Goal: Book appointment/travel/reservation

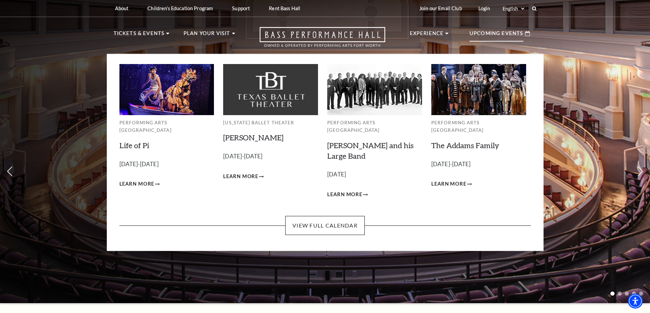
click at [499, 31] on p "Upcoming Events" at bounding box center [496, 35] width 54 height 12
click at [331, 216] on link "View Full Calendar" at bounding box center [324, 225] width 79 height 19
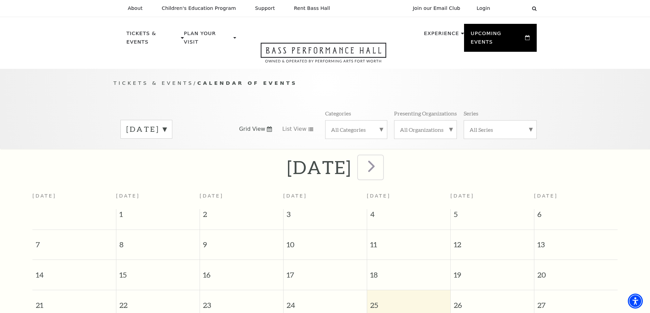
click at [381, 160] on span "next" at bounding box center [371, 166] width 19 height 19
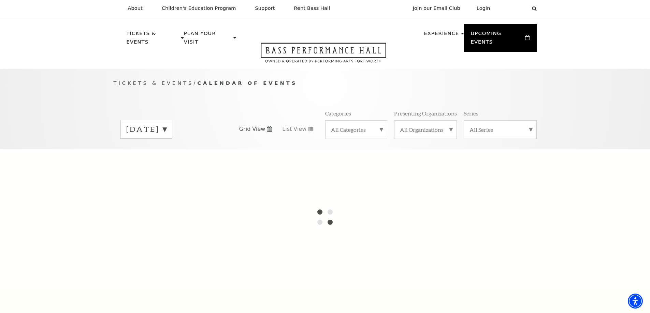
click at [166, 124] on label "[DATE]" at bounding box center [146, 129] width 40 height 11
click at [166, 136] on label "[DATE]" at bounding box center [146, 143] width 40 height 15
click at [166, 124] on label "[DATE]" at bounding box center [146, 129] width 40 height 11
click at [166, 137] on label "[DATE]" at bounding box center [146, 143] width 40 height 15
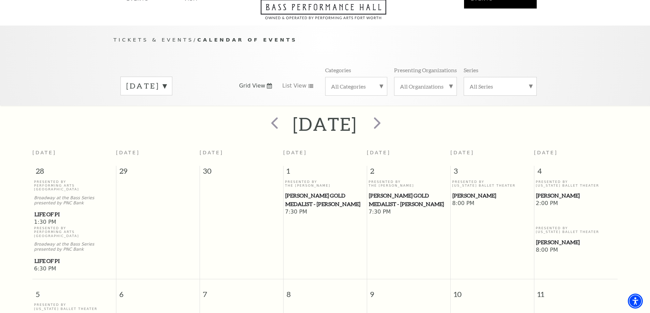
scroll to position [26, 0]
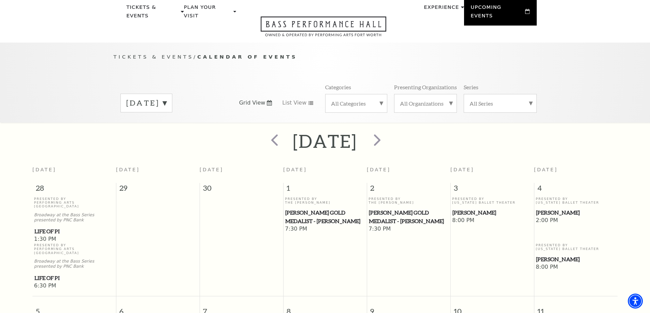
click at [166, 98] on label "[DATE]" at bounding box center [146, 103] width 40 height 11
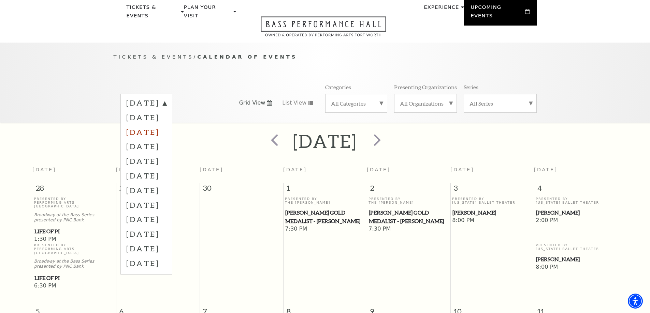
click at [162, 125] on label "[DATE]" at bounding box center [146, 132] width 40 height 15
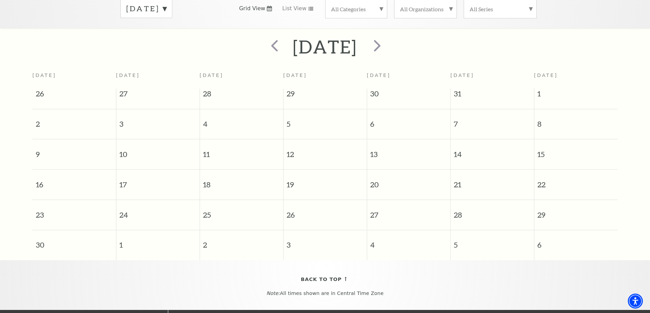
scroll to position [94, 0]
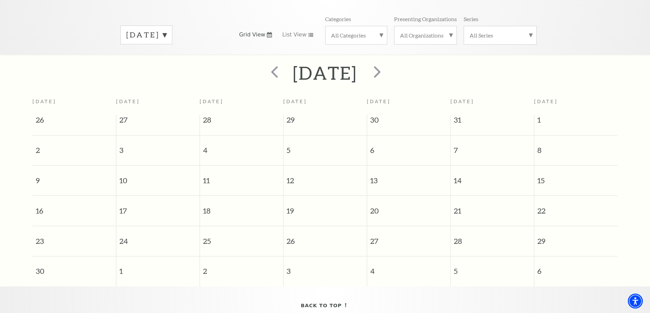
click at [166, 30] on label "[DATE]" at bounding box center [146, 35] width 40 height 11
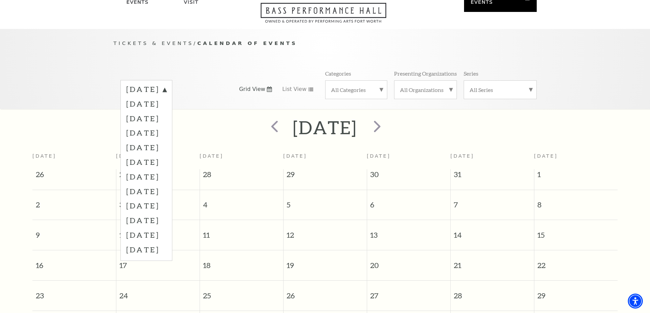
scroll to position [0, 0]
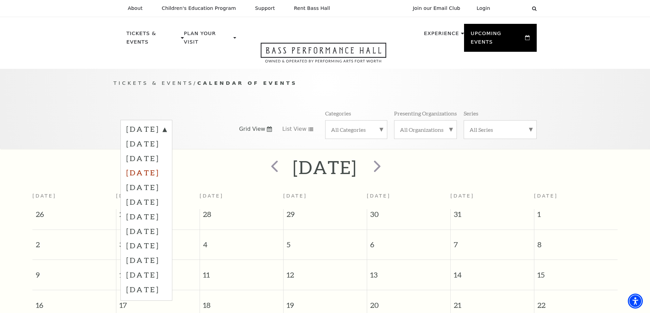
click at [161, 167] on label "[DATE]" at bounding box center [146, 172] width 40 height 15
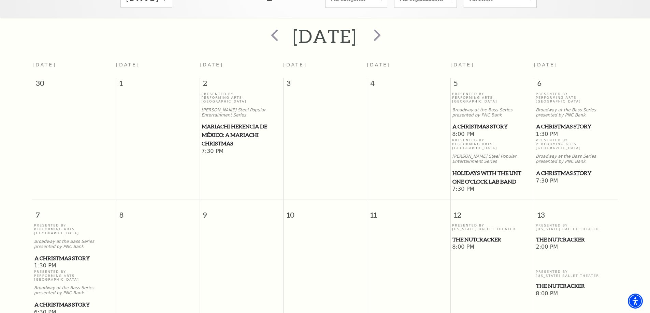
scroll to position [163, 0]
